Goal: Navigation & Orientation: Understand site structure

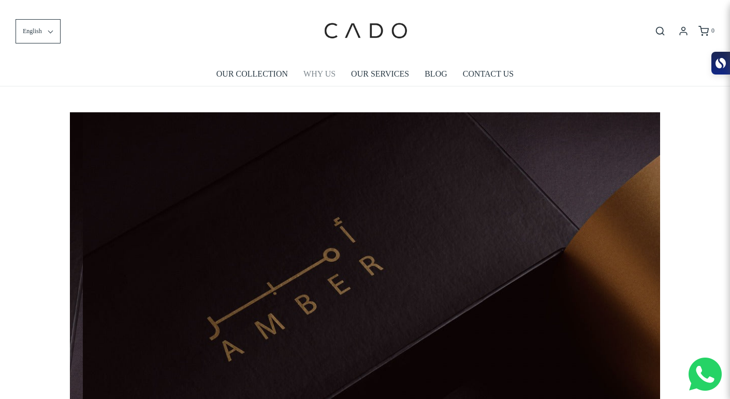
scroll to position [0, 590]
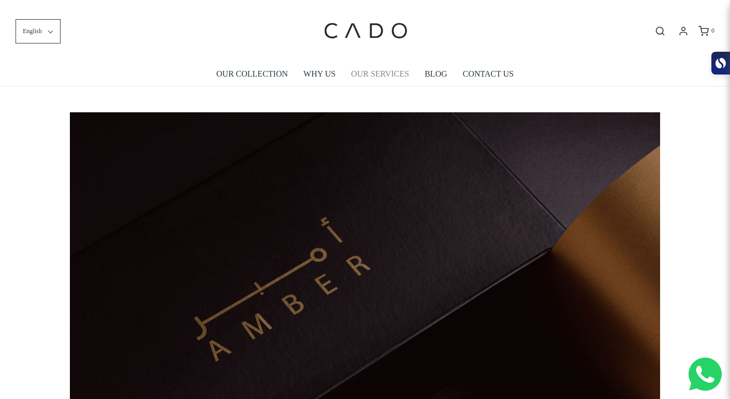
click at [364, 75] on link "OUR SERVICES" at bounding box center [380, 74] width 58 height 24
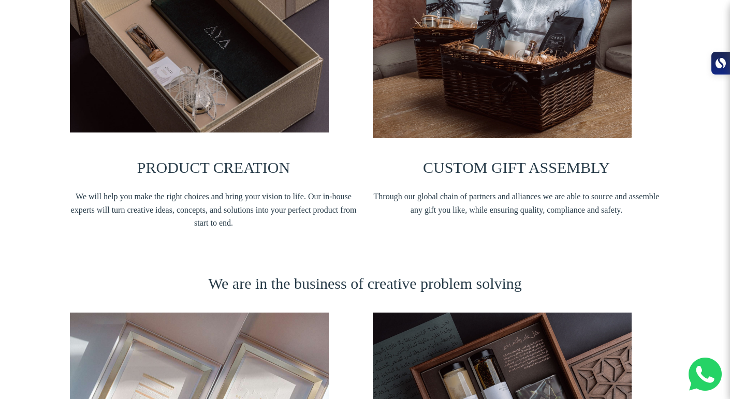
scroll to position [276, 0]
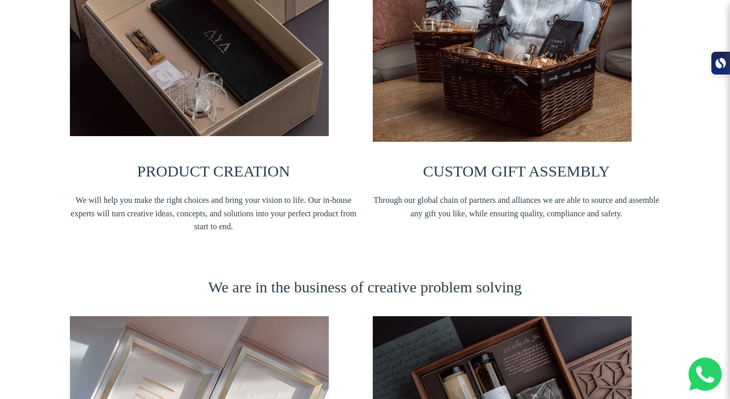
click at [691, 102] on div "PRODUCT CREATION We will help you make the right choices and bring your vision …" at bounding box center [365, 92] width 730 height 336
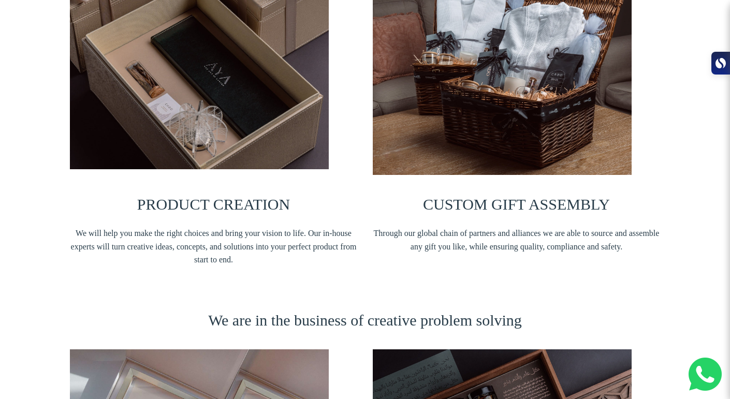
scroll to position [0, 0]
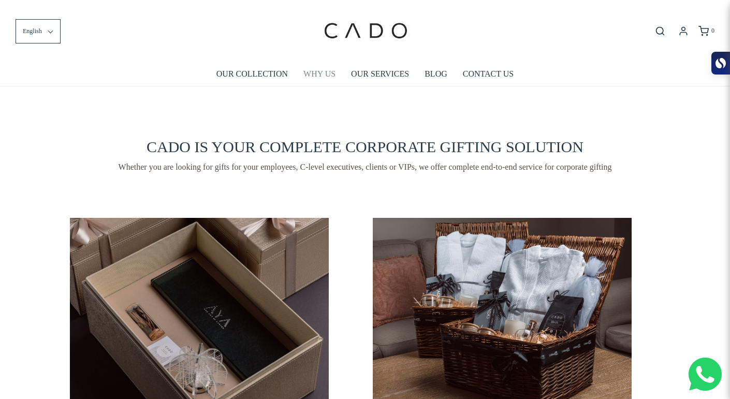
click at [314, 65] on link "WHY US" at bounding box center [320, 74] width 32 height 24
